Goal: Task Accomplishment & Management: Manage account settings

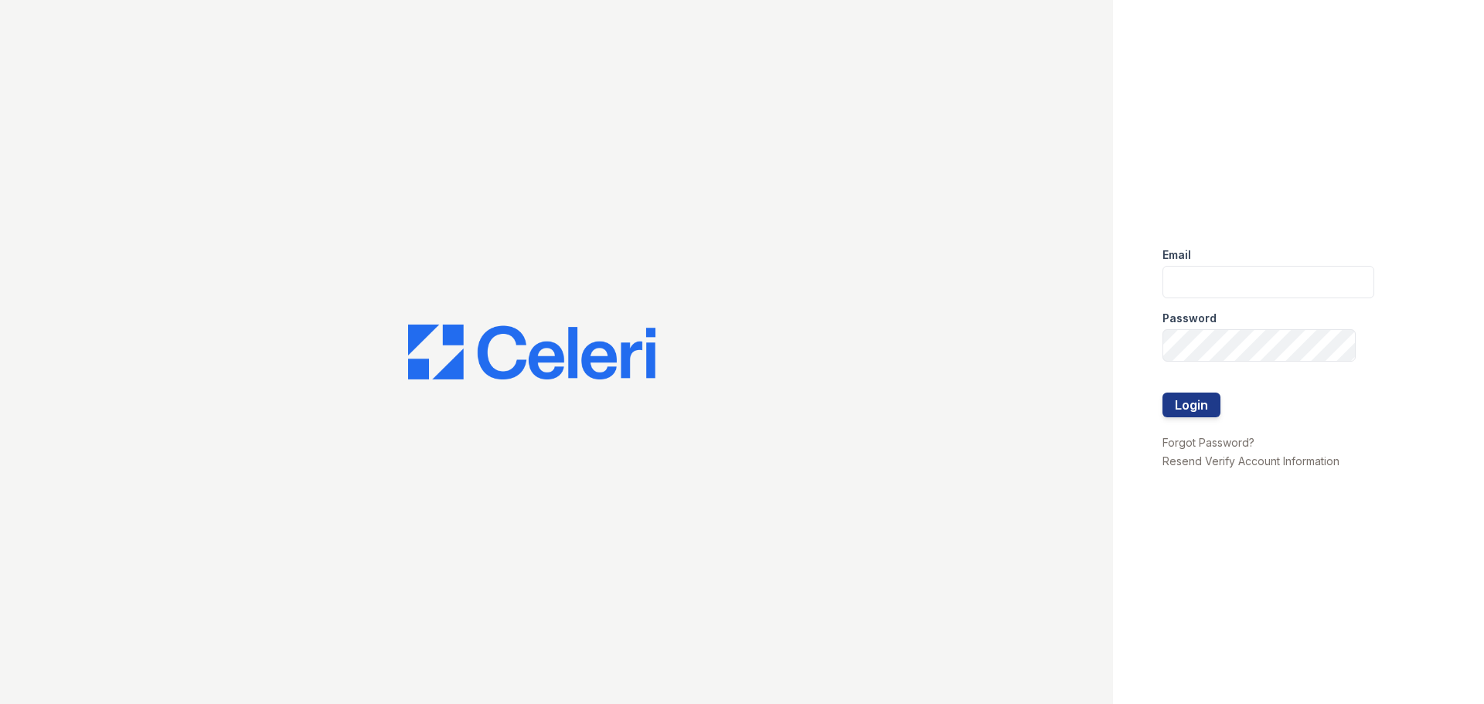
click at [1210, 298] on div "Password" at bounding box center [1268, 313] width 212 height 31
click at [1206, 279] on input "email" at bounding box center [1268, 282] width 212 height 32
click at [1297, 270] on input "email" at bounding box center [1268, 282] width 212 height 32
type input "[EMAIL_ADDRESS][DOMAIN_NAME]"
click at [1162, 393] on button "Login" at bounding box center [1191, 405] width 58 height 25
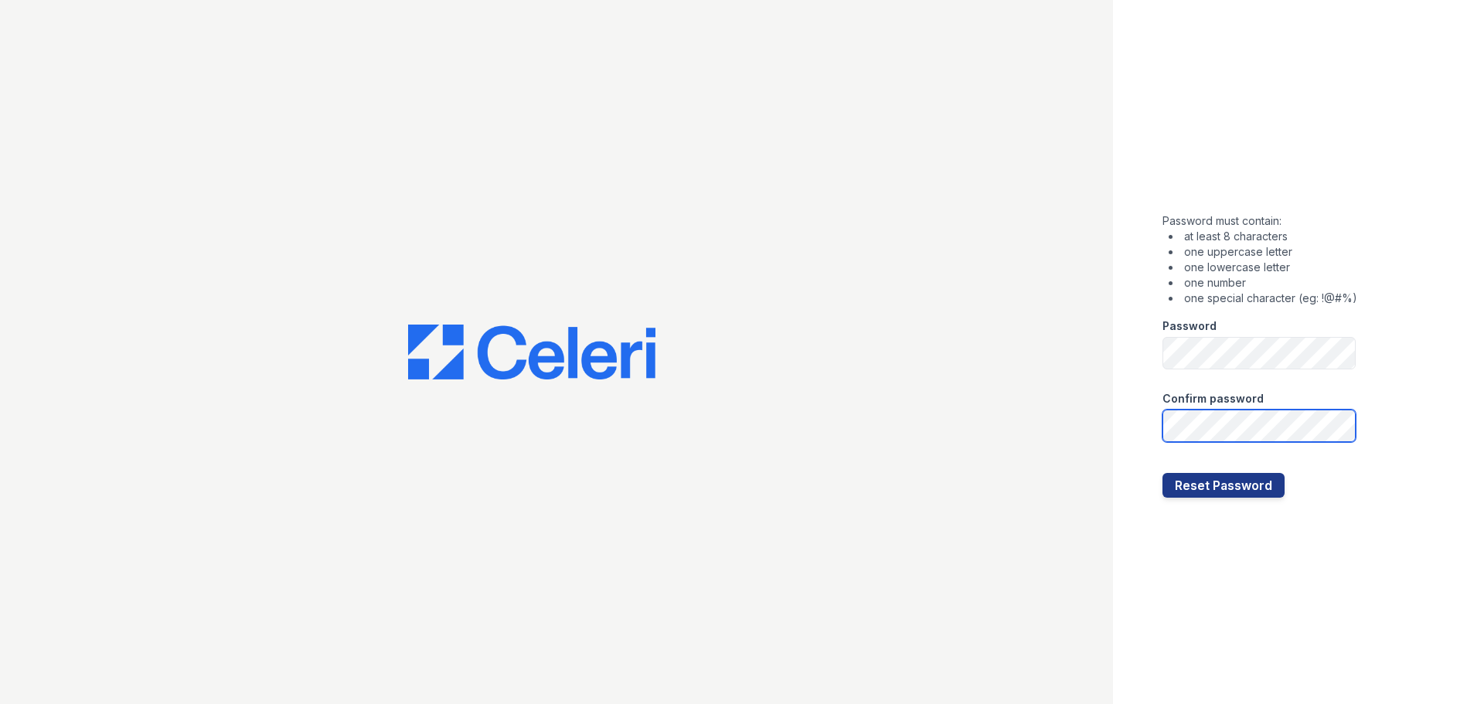
click at [1162, 473] on button "Reset Password" at bounding box center [1223, 485] width 122 height 25
